Goal: Task Accomplishment & Management: Manage account settings

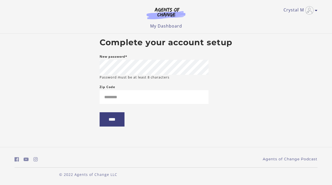
click at [154, 78] on small "Password must be at least 8 characters" at bounding box center [135, 77] width 70 height 5
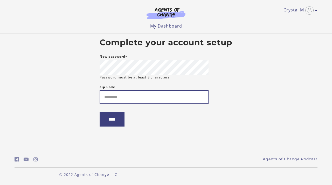
click at [146, 91] on input "Zip Code" at bounding box center [154, 97] width 109 height 14
type input "*****"
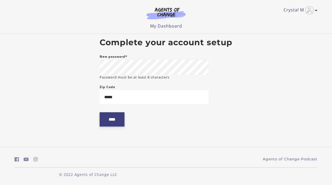
click at [117, 121] on input "****" at bounding box center [112, 119] width 25 height 14
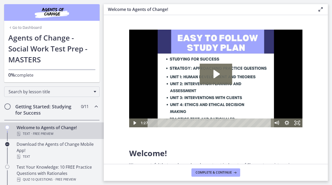
click at [32, 29] on link "Go to Dashboard" at bounding box center [24, 27] width 33 height 5
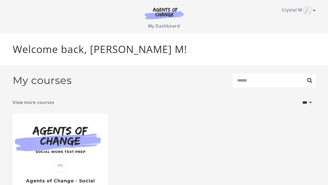
click at [316, 10] on div "Crystal M My Account Support Sign Out Toggle menu Menu My Dashboard My Account …" at bounding box center [164, 16] width 311 height 33
click at [313, 10] on icon "Toggle menu" at bounding box center [314, 10] width 3 height 4
click at [291, 19] on link "My Account" at bounding box center [294, 19] width 46 height 9
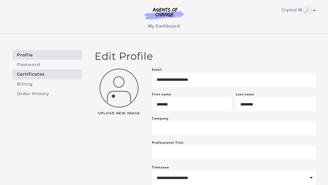
click at [26, 75] on link "Certificates" at bounding box center [48, 75] width 70 height 10
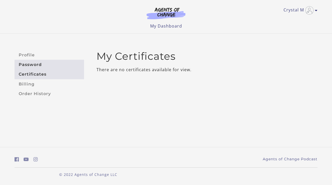
click at [28, 68] on link "Password" at bounding box center [50, 65] width 70 height 10
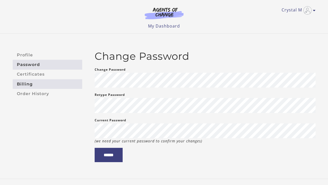
click at [29, 85] on link "Billing" at bounding box center [48, 84] width 70 height 10
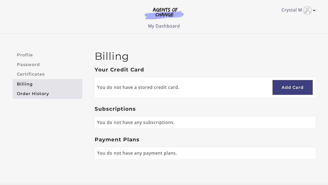
click at [30, 92] on link "Order History" at bounding box center [48, 94] width 70 height 10
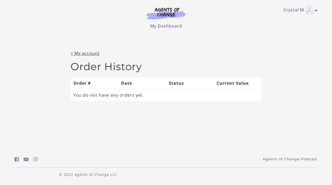
click at [167, 9] on img at bounding box center [166, 13] width 50 height 12
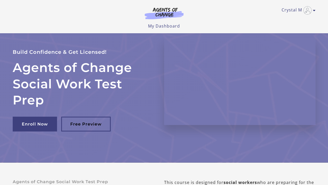
scroll to position [1, 0]
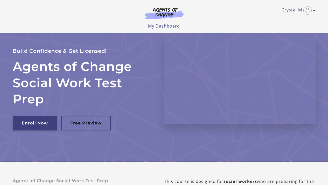
click at [30, 120] on link "Enroll Now" at bounding box center [35, 122] width 44 height 15
